Goal: Information Seeking & Learning: Learn about a topic

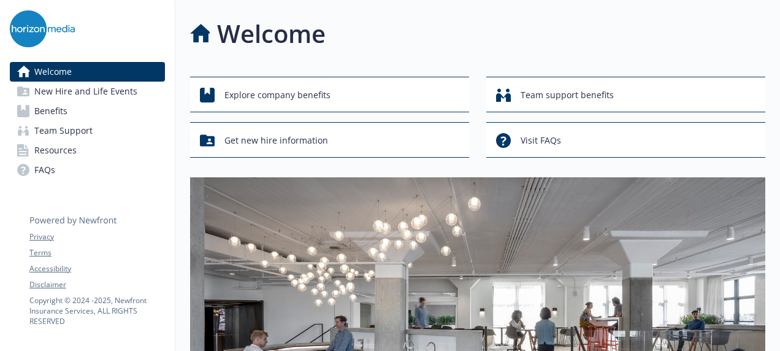
scroll to position [61, 0]
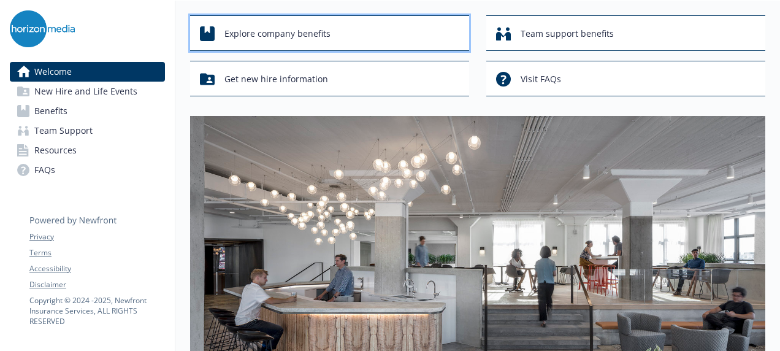
click at [379, 33] on div "Explore company benefits" at bounding box center [331, 33] width 263 height 23
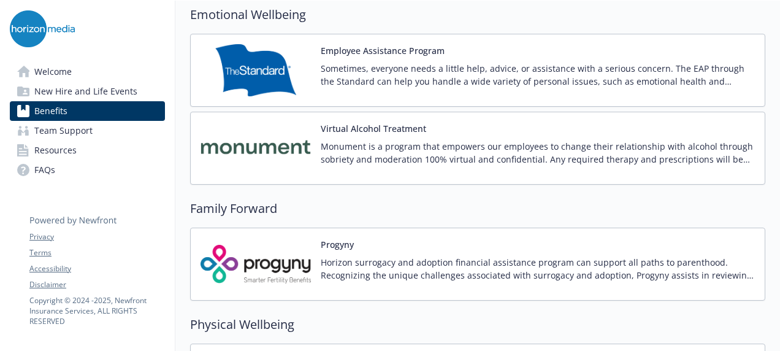
scroll to position [2453, 0]
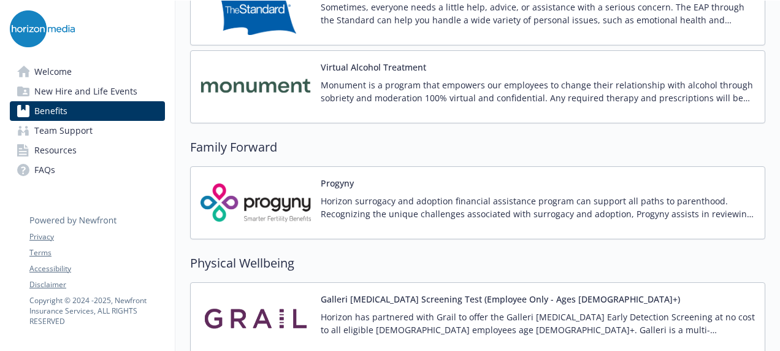
click at [494, 194] on p "Horizon surrogacy and adoption financial assistance program can support all pat…" at bounding box center [538, 207] width 434 height 26
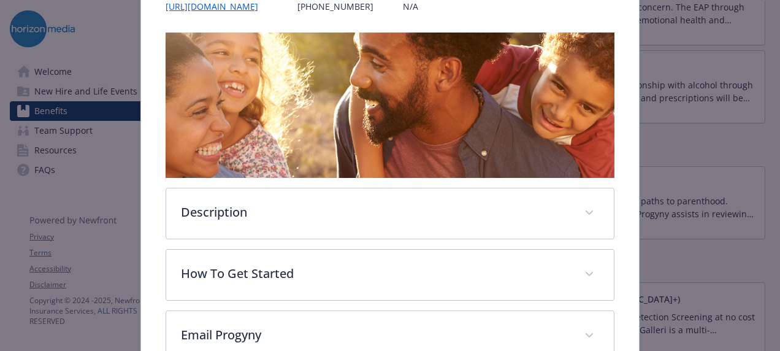
scroll to position [221, 0]
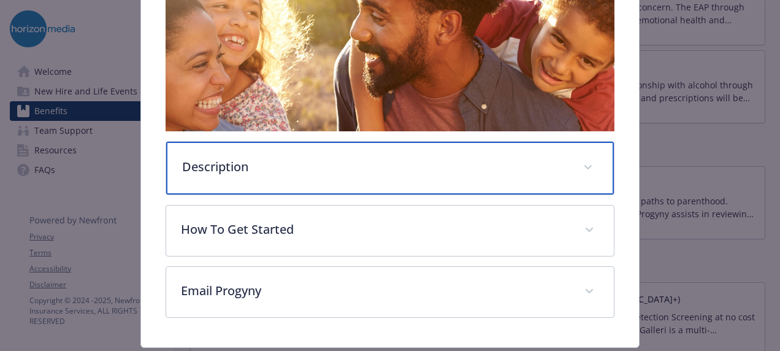
click at [471, 178] on div "Description" at bounding box center [390, 168] width 448 height 53
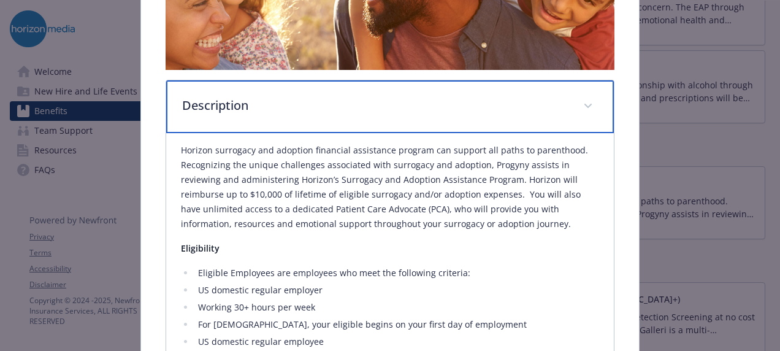
scroll to position [343, 0]
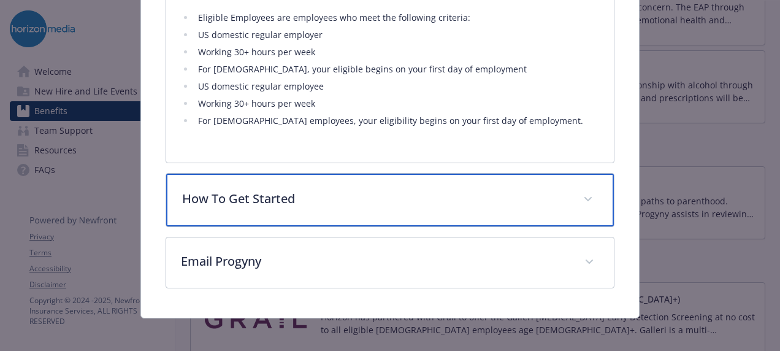
click at [398, 202] on p "How To Get Started" at bounding box center [375, 198] width 386 height 18
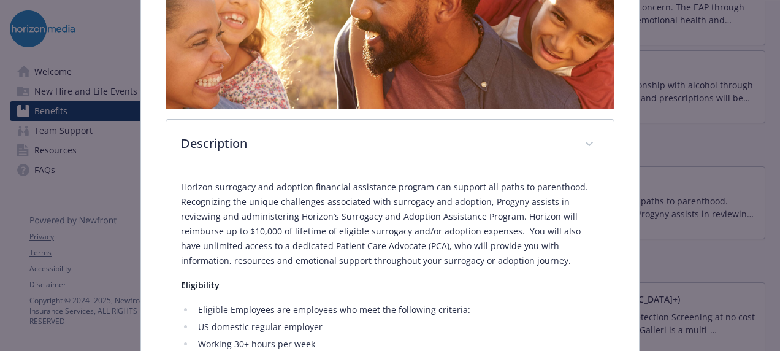
scroll to position [0, 0]
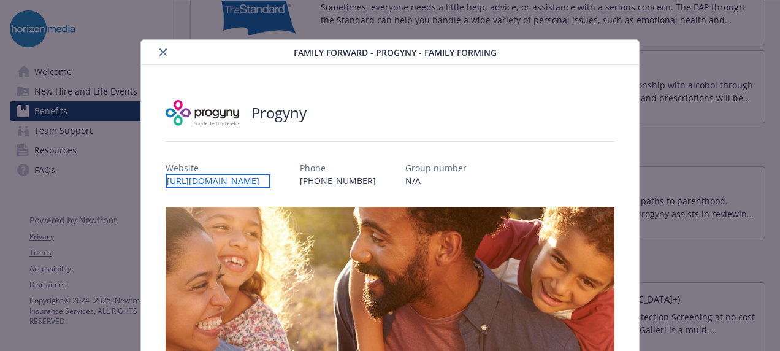
click at [190, 184] on link "[URL][DOMAIN_NAME]" at bounding box center [218, 181] width 105 height 14
